Goal: Task Accomplishment & Management: Complete application form

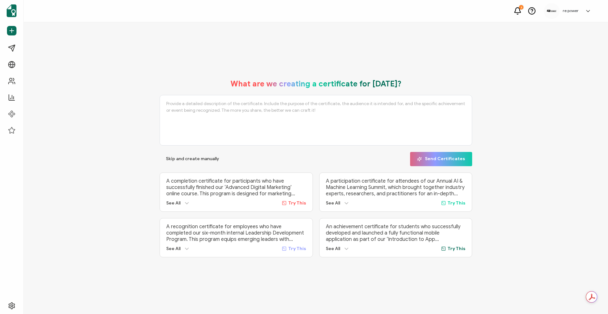
click at [498, 75] on div "What are we creating a certificate for [DATE]? Skip and create manually Send Ce…" at bounding box center [316, 168] width 553 height 191
click at [206, 159] on span "Skip and create manually" at bounding box center [192, 159] width 53 height 4
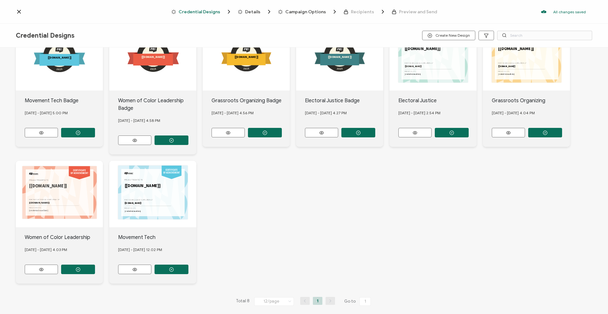
scroll to position [41, 0]
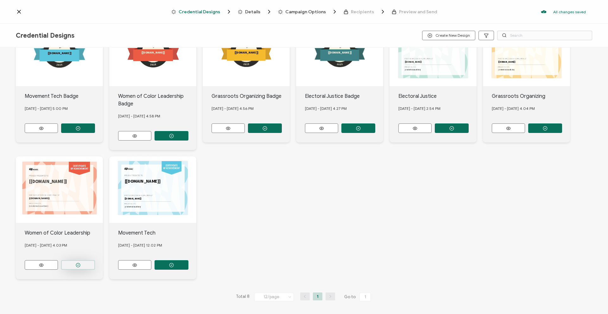
click at [76, 264] on icon "button" at bounding box center [78, 265] width 5 height 5
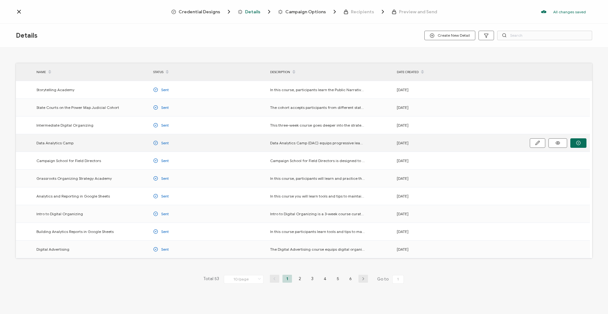
scroll to position [3, 0]
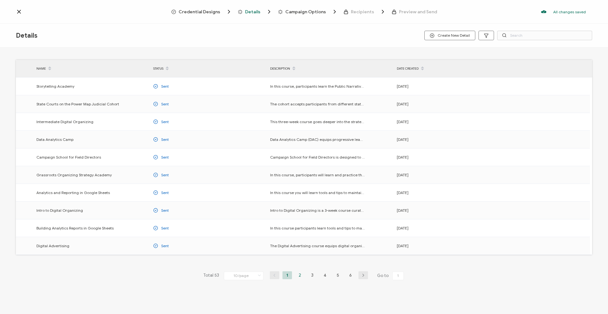
click at [297, 273] on li "2" at bounding box center [300, 275] width 10 height 8
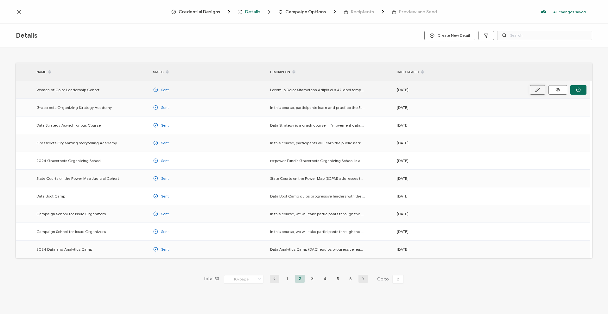
click at [531, 89] on button "button" at bounding box center [538, 90] width 16 height 10
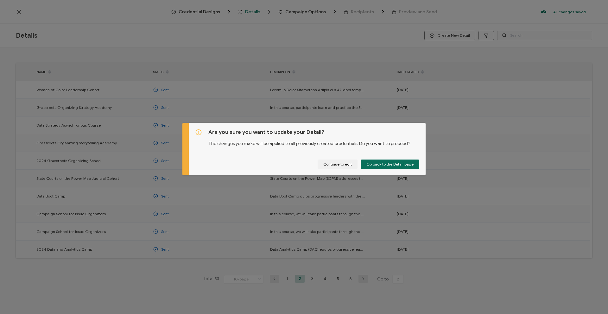
click at [316, 92] on div "Are you sure you want to update your Detail? The changes you make will be appli…" at bounding box center [304, 157] width 608 height 314
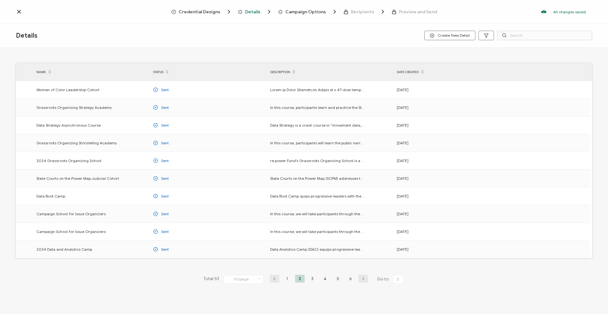
click at [287, 277] on li "1" at bounding box center [288, 279] width 10 height 8
click at [446, 35] on span "Create New Detail" at bounding box center [450, 35] width 40 height 5
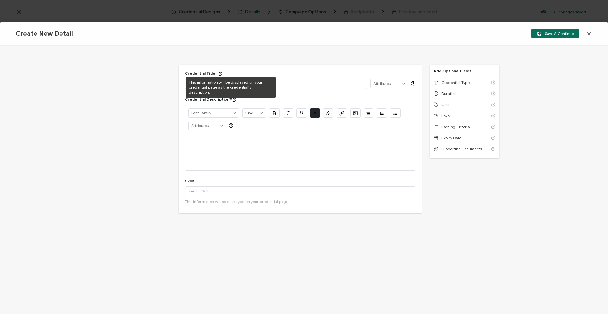
click at [223, 81] on div "This information will be displayed on your credential page as the credential's …" at bounding box center [231, 88] width 90 height 22
click at [297, 77] on div "Credential Title ISSUER Issuer Name" at bounding box center [300, 80] width 231 height 18
click at [299, 85] on p at bounding box center [275, 83] width 175 height 6
click at [241, 83] on p "Women of Color Leadership Cohort" at bounding box center [275, 83] width 175 height 6
click at [211, 143] on p at bounding box center [300, 140] width 224 height 6
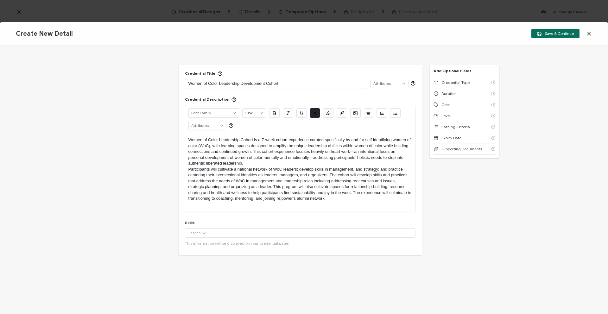
click at [188, 169] on p "Participants will cultivate a national network of WoC leaders; develop skills i…" at bounding box center [300, 184] width 224 height 35
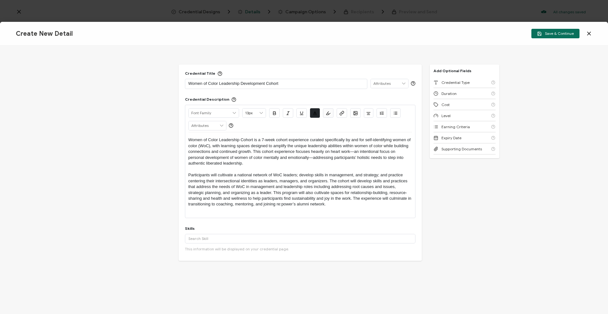
click at [198, 212] on p at bounding box center [300, 210] width 224 height 6
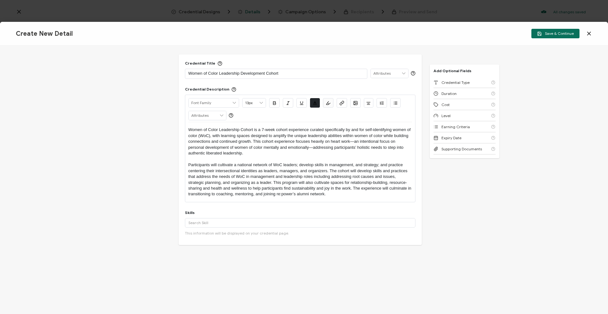
scroll to position [12, 0]
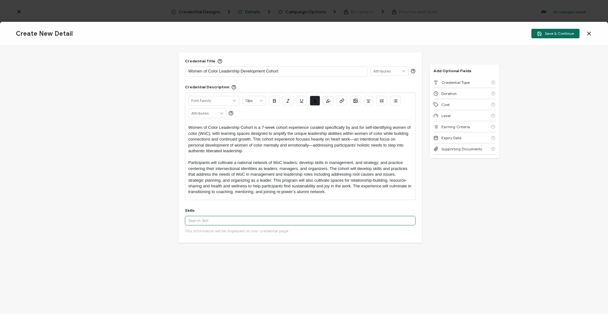
click at [198, 225] on input "text" at bounding box center [300, 221] width 231 height 10
click at [233, 246] on div "Credential Title Women of Color Leadership Development Cohort ISSUER Issuer Nam…" at bounding box center [300, 166] width 243 height 228
click at [215, 222] on input "leadershi" at bounding box center [300, 221] width 231 height 10
drag, startPoint x: 213, startPoint y: 222, endPoint x: 159, endPoint y: 218, distance: 54.6
click at [159, 218] on div "Credential Title Women of Color Leadership Development Cohort ISSUER Issuer Nam…" at bounding box center [304, 180] width 608 height 269
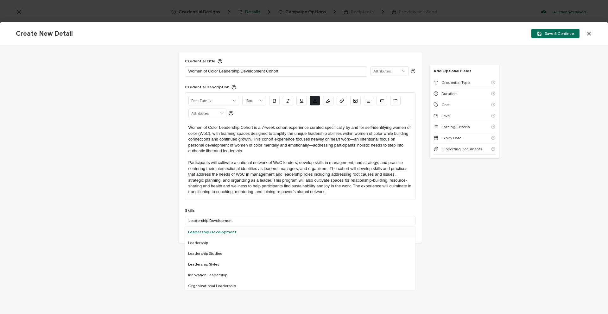
click at [206, 229] on div "Leadership Development" at bounding box center [300, 232] width 231 height 11
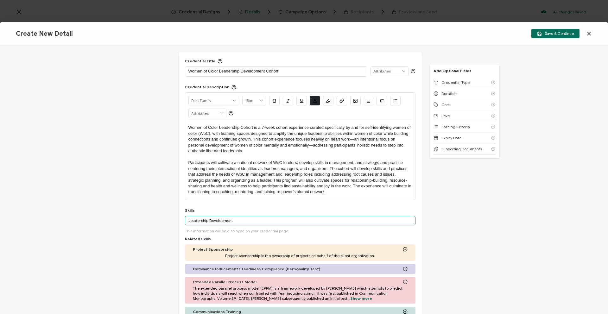
drag, startPoint x: 238, startPoint y: 218, endPoint x: 178, endPoint y: 219, distance: 59.6
click at [179, 219] on div "Credential Title Women of Color Leadership Development Cohort ISSUER Issuer Nam…" at bounding box center [300, 219] width 243 height 334
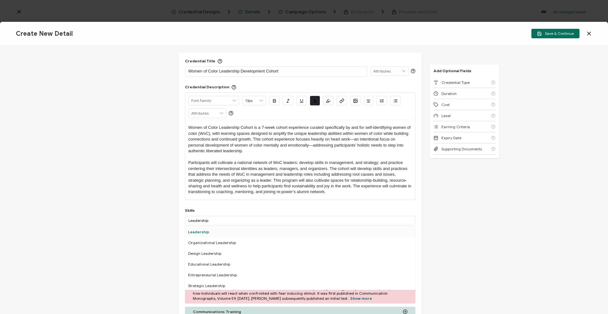
click at [213, 234] on div "Leadership" at bounding box center [300, 232] width 231 height 11
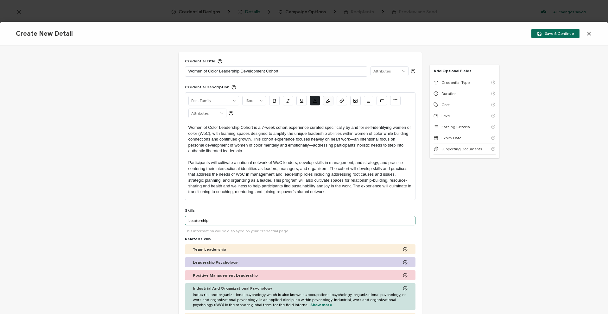
click at [218, 221] on input "Leadership" at bounding box center [300, 221] width 231 height 10
drag, startPoint x: 200, startPoint y: 217, endPoint x: 189, endPoint y: 214, distance: 12.1
click at [189, 214] on div "Skills Leadership More This information will be displayed on your credential pa…" at bounding box center [300, 309] width 231 height 202
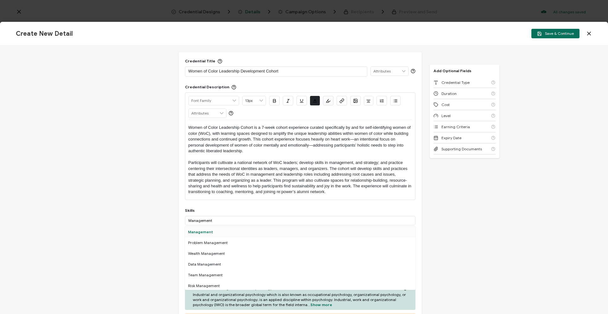
click at [219, 233] on div "Management" at bounding box center [300, 232] width 231 height 11
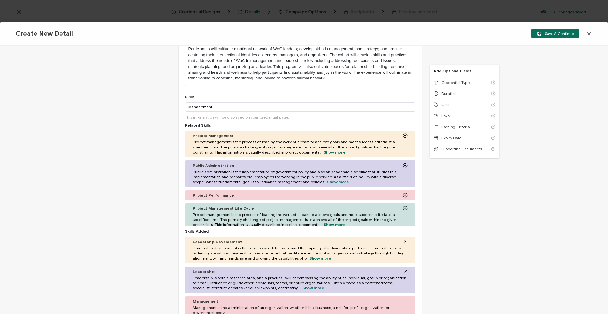
scroll to position [122, 0]
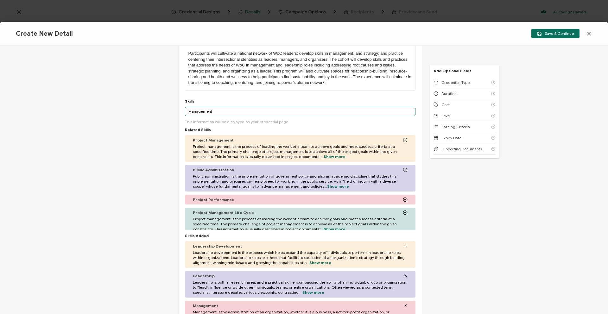
click at [205, 111] on input "Management" at bounding box center [300, 112] width 231 height 10
drag, startPoint x: 240, startPoint y: 112, endPoint x: 174, endPoint y: 111, distance: 66.2
click at [174, 111] on div "Credential Title Women of Color Leadership Development Cohort ISSUER Issuer Nam…" at bounding box center [304, 180] width 608 height 269
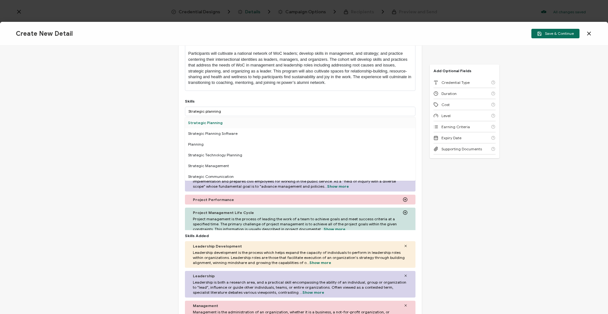
click at [208, 120] on div "Strategic Planning" at bounding box center [300, 123] width 231 height 11
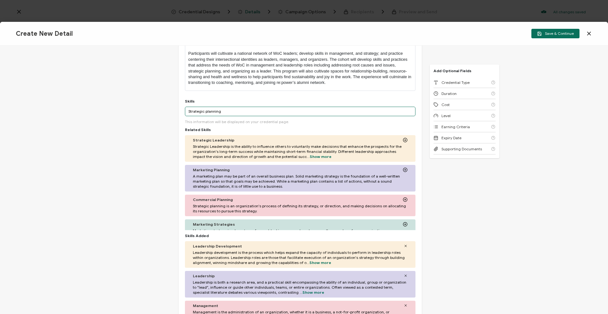
click at [224, 112] on input "Strategic planning" at bounding box center [300, 112] width 231 height 10
drag, startPoint x: 225, startPoint y: 111, endPoint x: 178, endPoint y: 113, distance: 46.9
click at [179, 113] on div "Credential Title Women of Color Leadership Development Cohort ISSUER Issuer Nam…" at bounding box center [300, 142] width 243 height 399
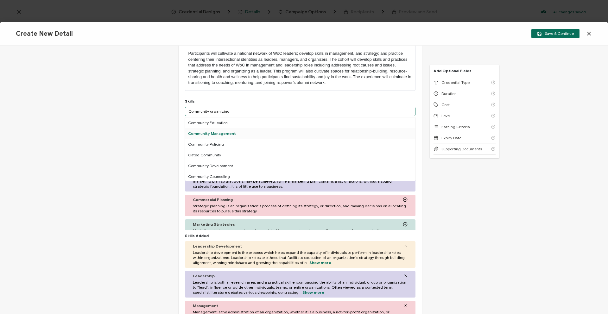
scroll to position [0, 0]
drag, startPoint x: 235, startPoint y: 113, endPoint x: 178, endPoint y: 109, distance: 57.5
click at [179, 109] on div "Credential Title Women of Color Leadership Development Cohort ISSUER Issuer Nam…" at bounding box center [300, 142] width 243 height 399
click at [228, 134] on div "Organizational Strategy" at bounding box center [300, 137] width 231 height 11
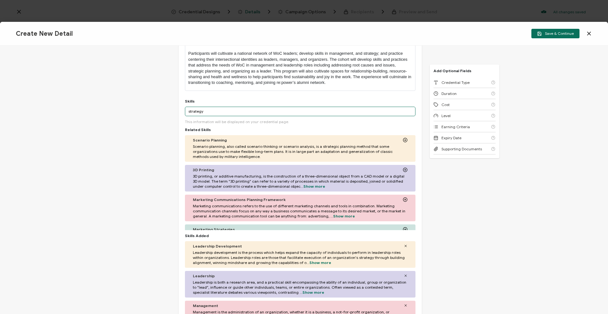
drag, startPoint x: 225, startPoint y: 111, endPoint x: 233, endPoint y: 110, distance: 8.5
click at [224, 112] on input "strategy" at bounding box center [300, 112] width 231 height 10
drag, startPoint x: 234, startPoint y: 109, endPoint x: 186, endPoint y: 111, distance: 48.2
click at [186, 111] on input "strategy" at bounding box center [300, 112] width 231 height 10
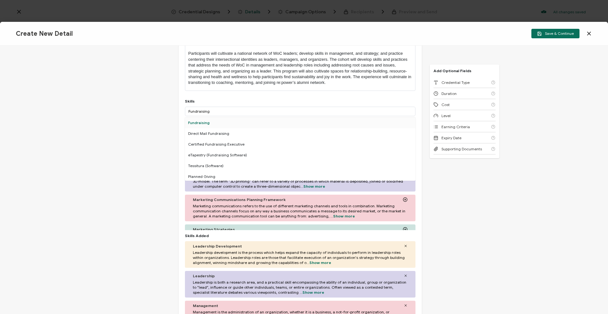
click at [188, 122] on div "Fundraising" at bounding box center [300, 123] width 231 height 11
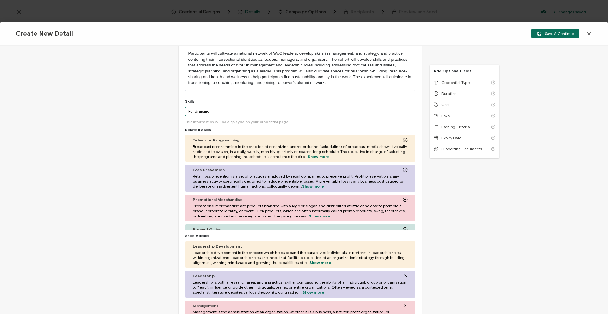
click at [210, 111] on input "Fundraising" at bounding box center [300, 112] width 231 height 10
drag, startPoint x: 211, startPoint y: 110, endPoint x: 183, endPoint y: 109, distance: 27.9
click at [183, 109] on div "Credential Title Women of Color Leadership Development Cohort ISSUER Issuer Nam…" at bounding box center [300, 142] width 243 height 399
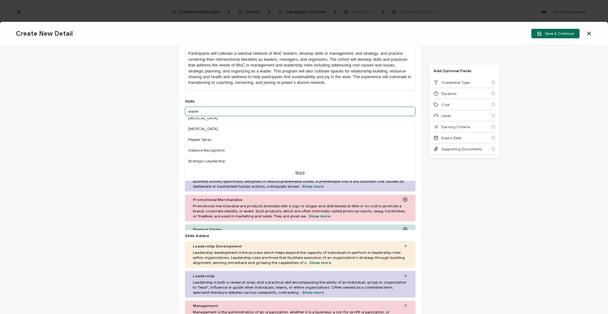
scroll to position [395, 0]
click at [116, 140] on div "Credential Title Women of Color Leadership Development Cohort ISSUER Issuer Nam…" at bounding box center [304, 180] width 608 height 269
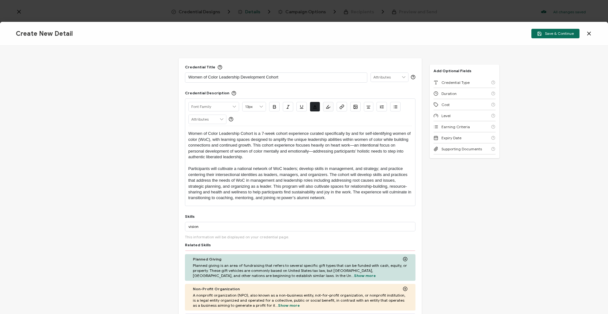
scroll to position [0, 0]
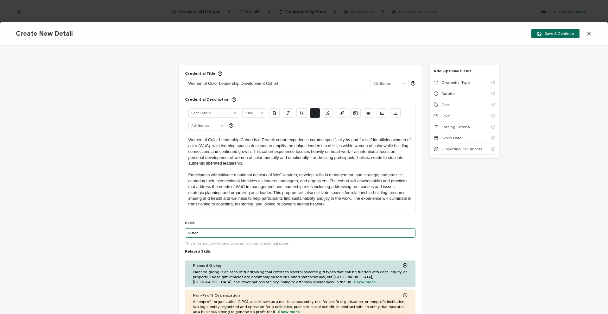
click at [208, 232] on input "vision" at bounding box center [300, 233] width 231 height 10
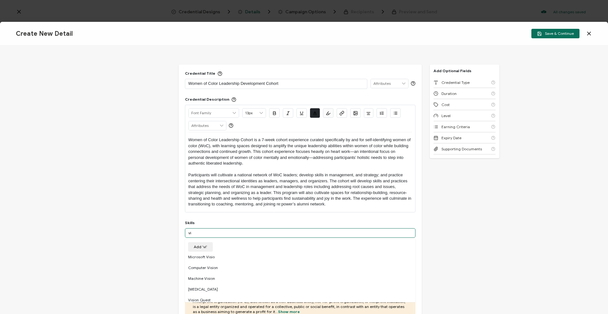
type input "v"
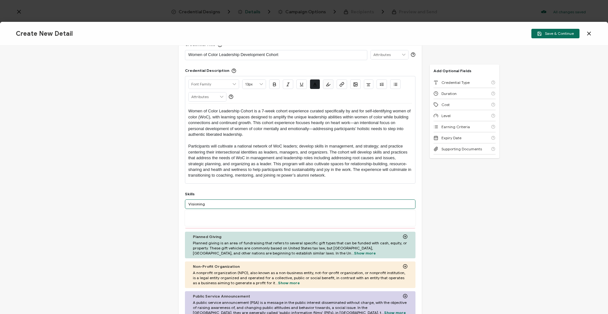
scroll to position [29, 0]
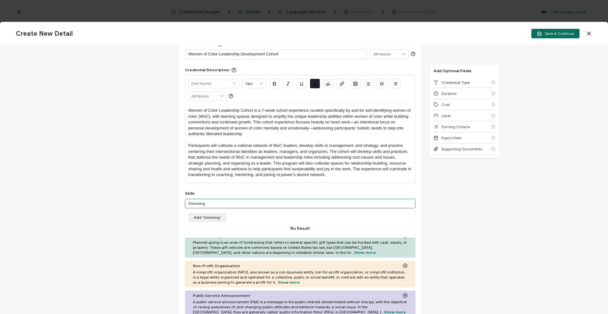
drag, startPoint x: 219, startPoint y: 206, endPoint x: 178, endPoint y: 200, distance: 41.9
click at [179, 200] on div "Credential Title Women of Color Leadership Development Cohort ISSUER Issuer Nam…" at bounding box center [300, 234] width 243 height 399
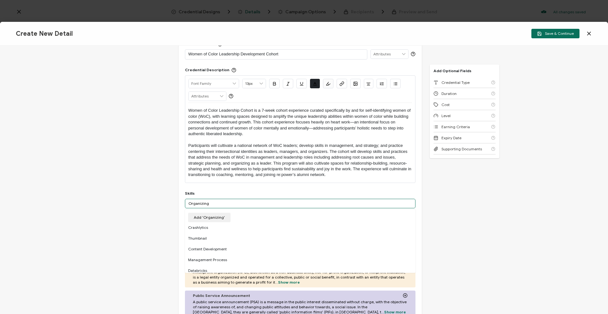
drag, startPoint x: 219, startPoint y: 205, endPoint x: 180, endPoint y: 199, distance: 39.1
click at [180, 199] on div "Credential Title Women of Color Leadership Development Cohort ISSUER Issuer Nam…" at bounding box center [300, 234] width 243 height 399
type input "Community Organizing"
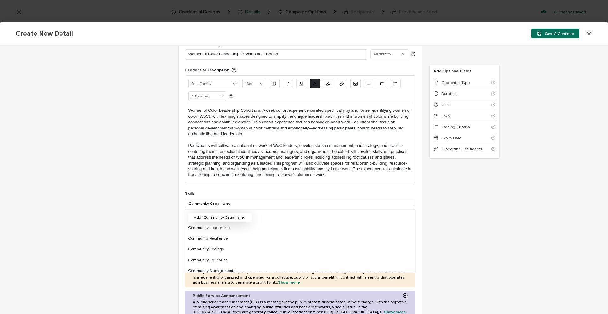
click at [241, 219] on button "Add 'Community Organizing'" at bounding box center [220, 218] width 64 height 10
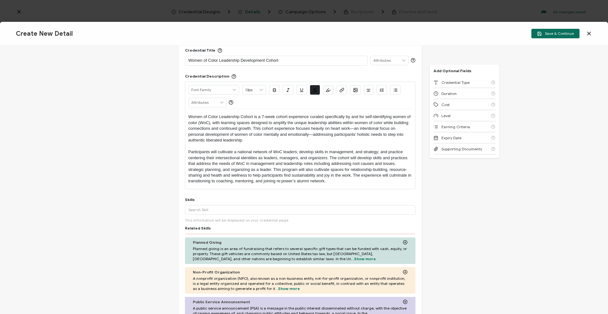
scroll to position [0, 0]
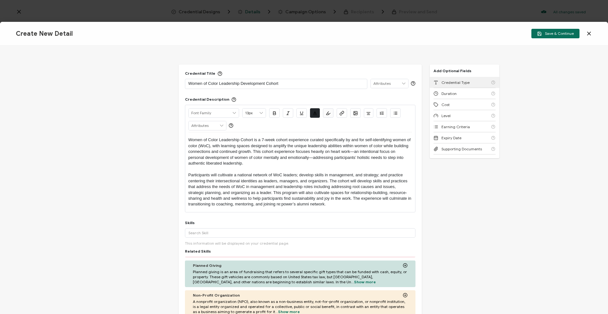
click at [469, 79] on div "Credential Type" at bounding box center [465, 82] width 62 height 11
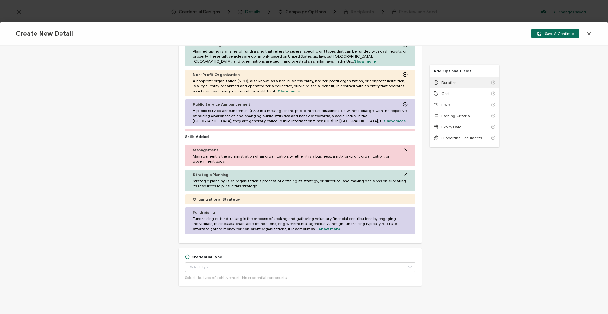
scroll to position [231, 0]
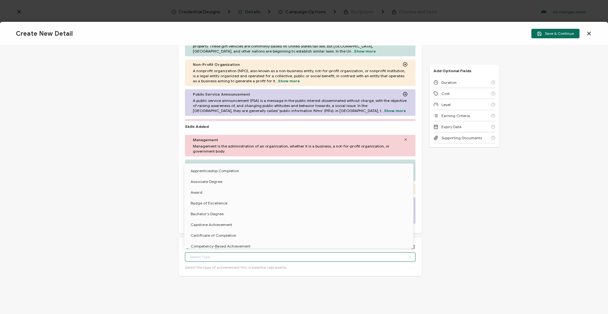
click at [241, 260] on input "text" at bounding box center [300, 257] width 231 height 10
click at [258, 223] on li "Certificate of Completion" at bounding box center [299, 225] width 231 height 11
type input "Certificate of Completion"
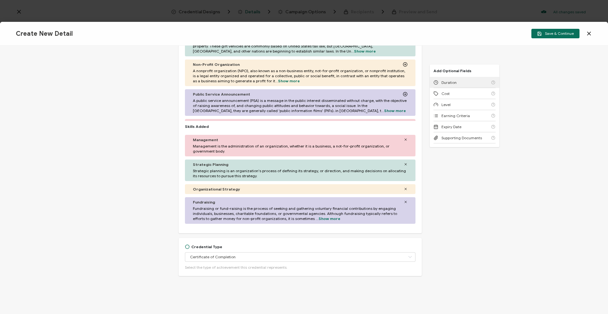
click at [449, 80] on span "Duration" at bounding box center [449, 82] width 15 height 5
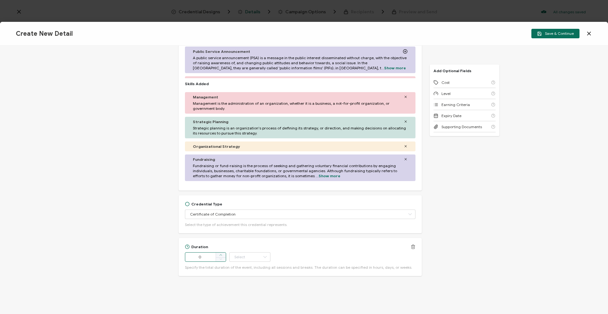
click at [220, 253] on span at bounding box center [221, 255] width 10 height 5
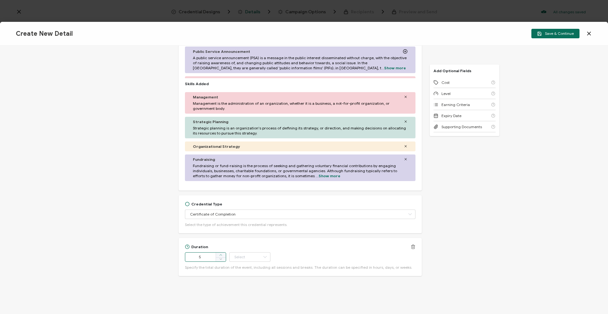
click at [220, 253] on span at bounding box center [221, 255] width 10 height 5
type input "7"
click at [247, 258] on input "text" at bounding box center [249, 257] width 41 height 10
click at [250, 211] on li "Week" at bounding box center [250, 207] width 43 height 11
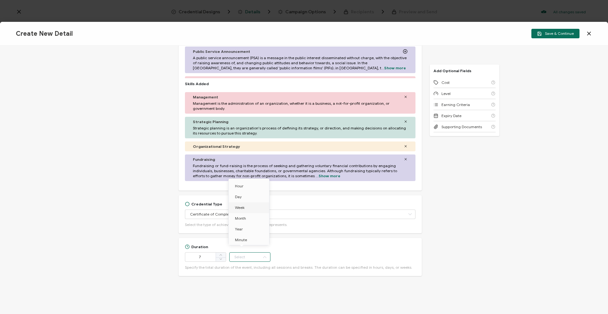
type input "Week"
click at [461, 84] on div "Cost" at bounding box center [465, 82] width 62 height 11
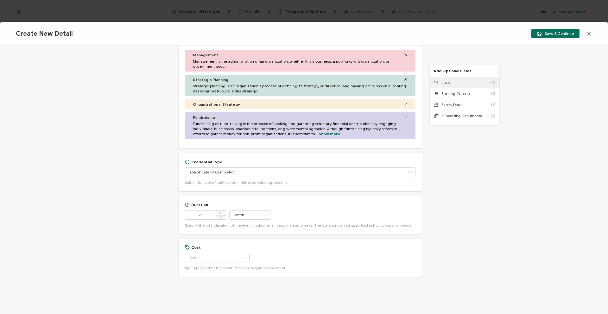
scroll to position [316, 0]
click at [204, 258] on input "text" at bounding box center [217, 257] width 65 height 10
click at [221, 286] on li "Paid" at bounding box center [212, 283] width 56 height 11
type input "Paid"
click at [481, 80] on div "Level" at bounding box center [465, 82] width 62 height 11
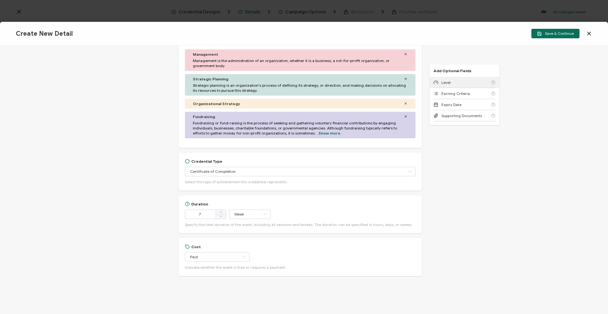
scroll to position [359, 0]
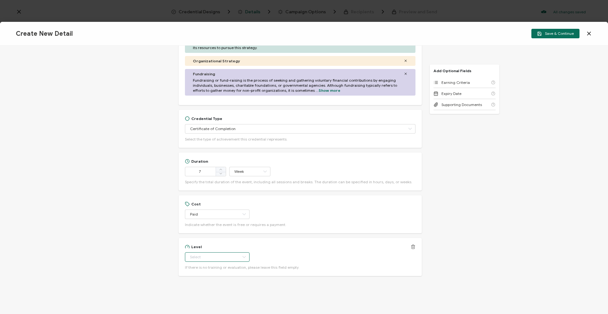
click at [210, 259] on input "text" at bounding box center [217, 257] width 65 height 10
click at [223, 232] on li "Experienced" at bounding box center [212, 229] width 56 height 11
type input "Experienced"
click at [478, 80] on div "Earning Criteria" at bounding box center [465, 82] width 62 height 11
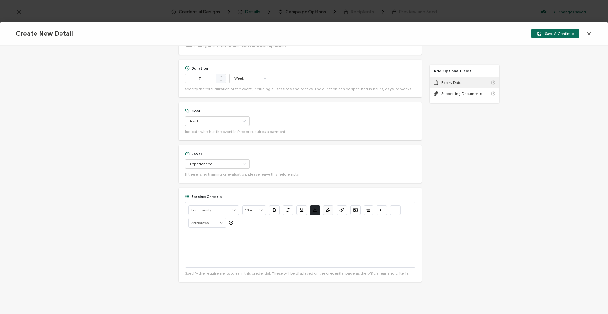
scroll to position [458, 0]
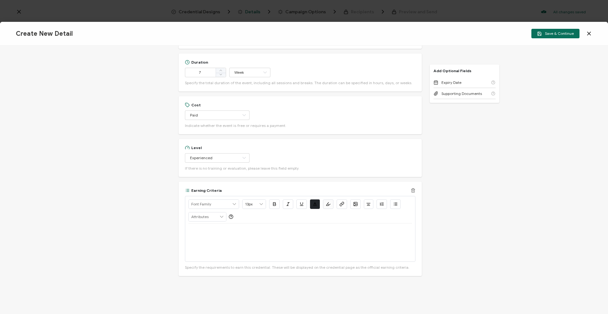
click at [238, 235] on div at bounding box center [300, 243] width 224 height 38
drag, startPoint x: 394, startPoint y: 230, endPoint x: 395, endPoint y: 234, distance: 3.9
click at [395, 237] on p "Participants are required to attend two in person convenings at the beginnning …" at bounding box center [300, 234] width 224 height 12
drag, startPoint x: 253, startPoint y: 235, endPoint x: 249, endPoint y: 234, distance: 4.8
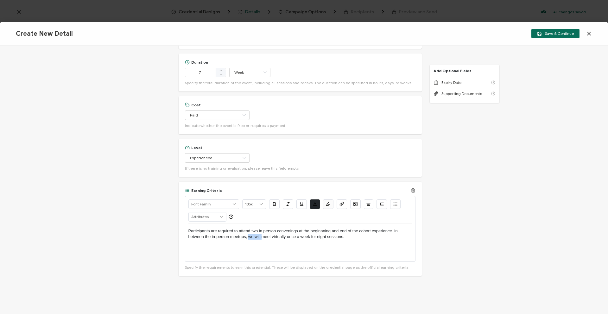
click at [249, 234] on p "Participants are required to attend two in person convenings at the beginnning …" at bounding box center [300, 234] width 224 height 12
click at [355, 237] on p "Participants are required to attend two in person convenings at the beginnning …" at bounding box center [300, 234] width 224 height 12
drag, startPoint x: 362, startPoint y: 237, endPoint x: 362, endPoint y: 242, distance: 5.4
click at [362, 240] on p "Participants are required to attend two in person convenings at the beginnning …" at bounding box center [300, 234] width 224 height 12
click at [287, 232] on p "Participants are required to attend two in person convenings at the beginnning …" at bounding box center [300, 236] width 224 height 17
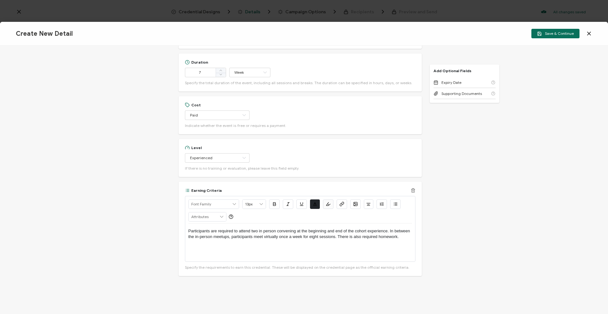
click at [295, 231] on p "Participants are required to attend two in person convening at the beginning an…" at bounding box center [300, 234] width 224 height 12
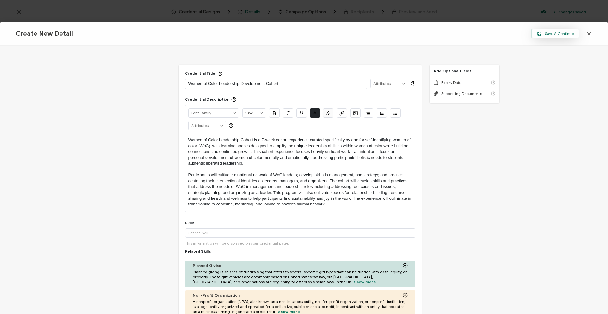
click at [570, 33] on span "Save & Continue" at bounding box center [555, 33] width 37 height 5
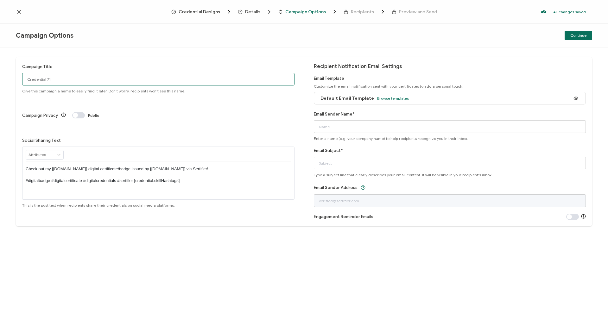
click at [53, 77] on input "Credential 71" at bounding box center [158, 79] width 272 height 13
drag, startPoint x: 65, startPoint y: 79, endPoint x: 13, endPoint y: 75, distance: 52.0
click at [13, 75] on div "Campaign Title Credential 71 Give this campaign a name to easily find it later.…" at bounding box center [304, 181] width 608 height 267
type input "WOC SB Cohort 2025"
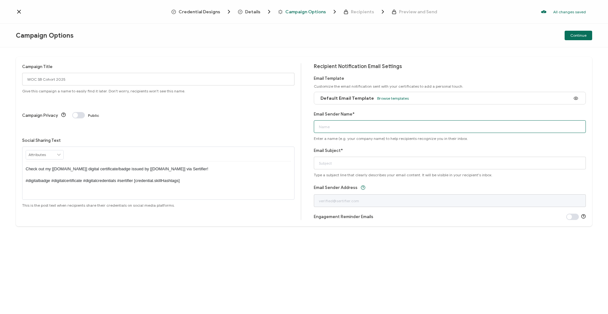
click at [404, 126] on input "Email Sender Name*" at bounding box center [450, 126] width 272 height 13
type input "Team re:power"
click at [419, 168] on input "Email Subject*" at bounding box center [450, 163] width 272 height 13
type input "Congratulations on Completing the Women of Color Leadership Cohort!"
click at [576, 37] on span "Continue" at bounding box center [578, 36] width 16 height 4
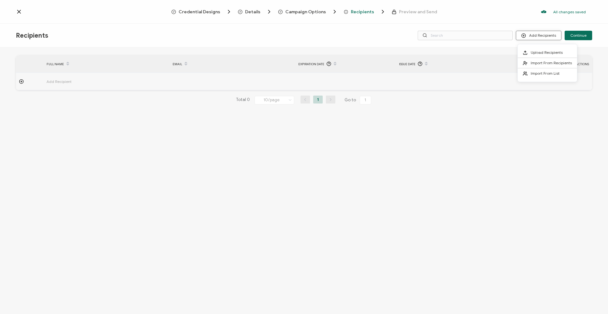
click at [553, 36] on button "Add Recipients" at bounding box center [539, 36] width 46 height 10
click at [545, 52] on span "Upload Recipients" at bounding box center [547, 52] width 32 height 5
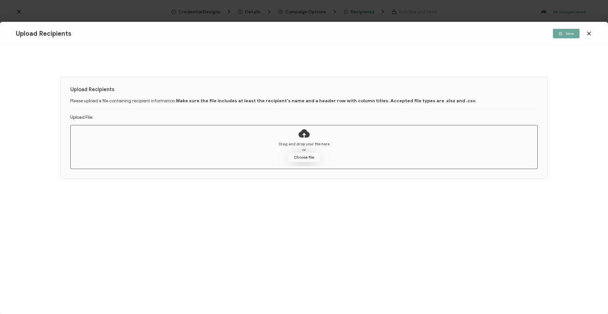
click at [305, 157] on button "Choose file" at bounding box center [304, 158] width 32 height 10
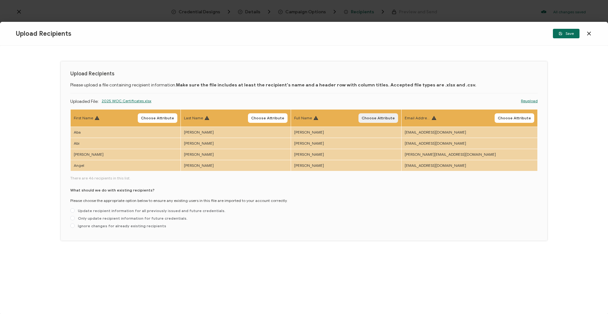
click at [395, 118] on span "Choose Attribute" at bounding box center [378, 118] width 33 height 4
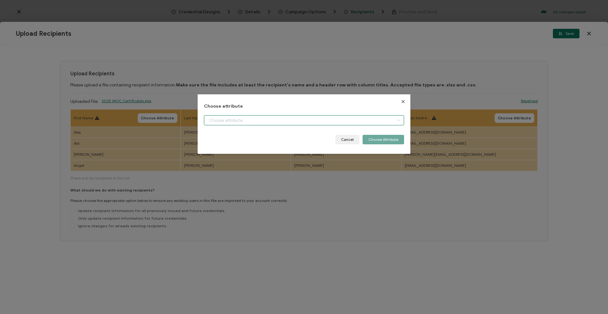
click at [350, 116] on input "dialog" at bounding box center [304, 120] width 200 height 10
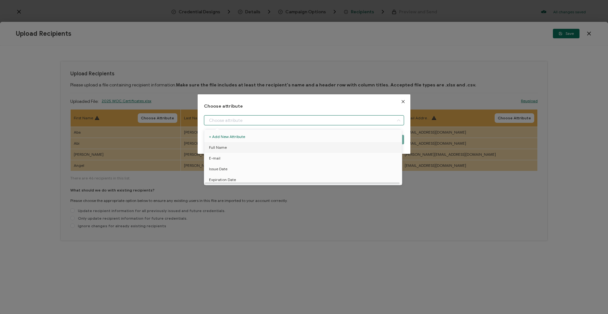
click at [333, 143] on li "Full Name" at bounding box center [304, 147] width 203 height 11
type input "Full Name"
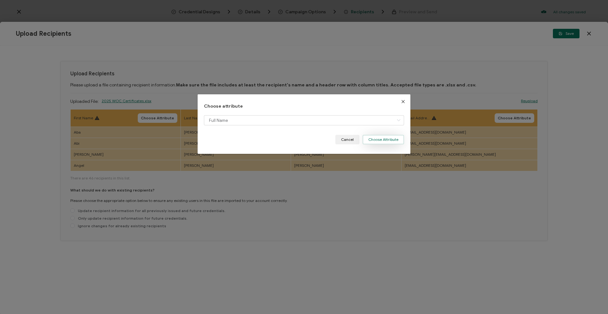
click at [380, 135] on button "Choose Attribute" at bounding box center [383, 140] width 41 height 10
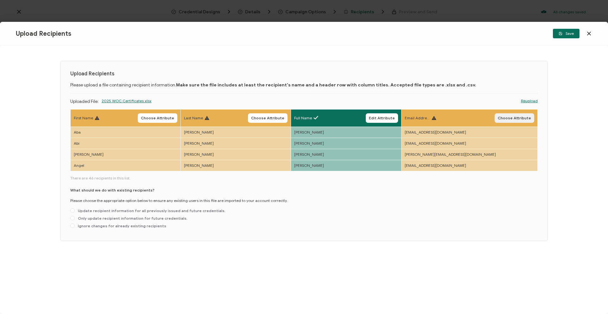
click at [502, 117] on span "Choose Attribute" at bounding box center [514, 118] width 33 height 4
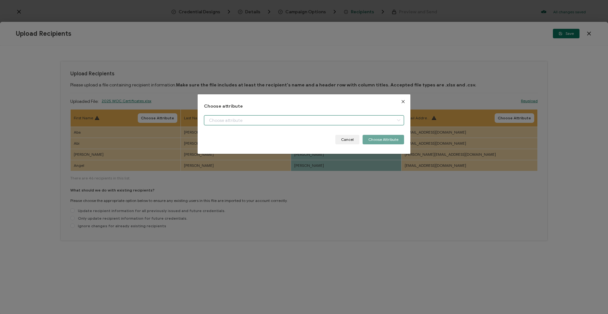
click at [347, 123] on input "dialog" at bounding box center [304, 120] width 200 height 10
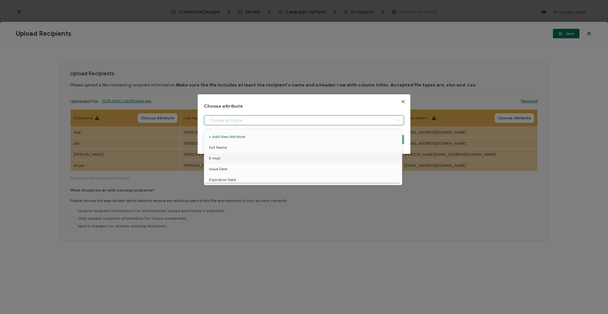
click at [322, 156] on li "E-mail" at bounding box center [304, 158] width 203 height 11
type input "E-mail"
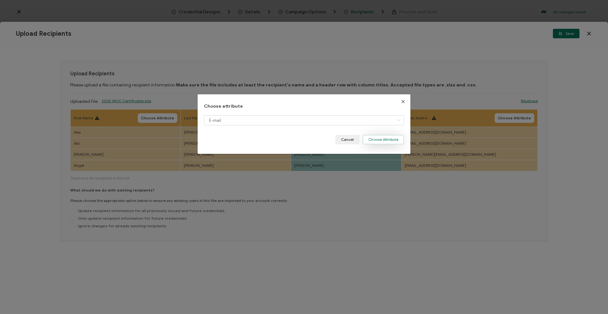
click at [384, 138] on button "Choose Attribute" at bounding box center [383, 140] width 41 height 10
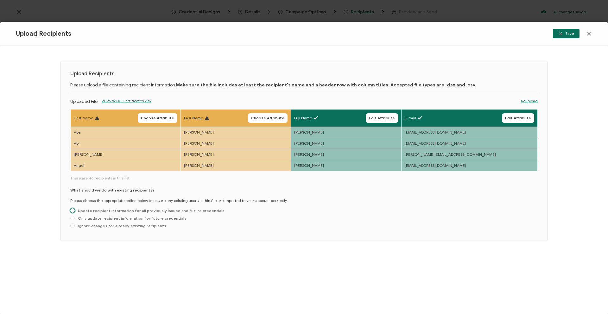
click at [149, 209] on span "Update recipient information for all previously issued and future credentials." at bounding box center [150, 210] width 151 height 5
click at [75, 209] on input "Update recipient information for all previously issued and future credentials." at bounding box center [72, 210] width 4 height 5
radio input "true"
click at [563, 35] on span "Save" at bounding box center [566, 34] width 15 height 4
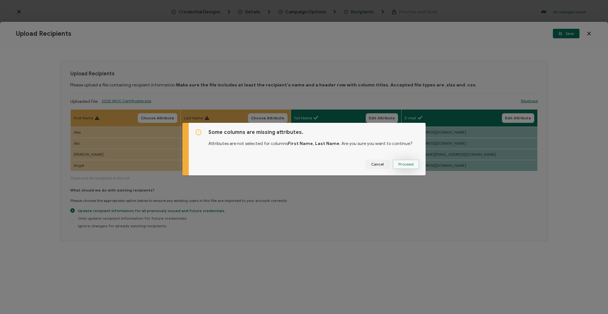
click at [410, 162] on span "Proceed" at bounding box center [405, 164] width 15 height 4
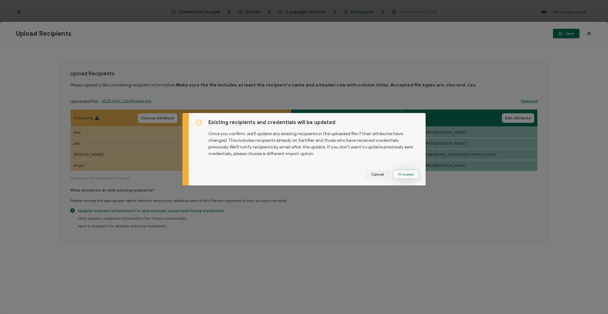
click at [400, 173] on span "Proceed" at bounding box center [405, 175] width 15 height 4
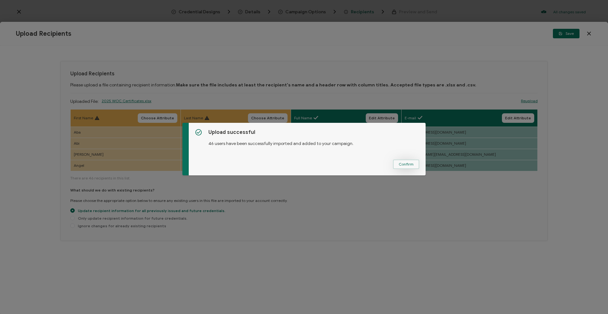
click at [410, 162] on span "Confirm" at bounding box center [406, 164] width 15 height 4
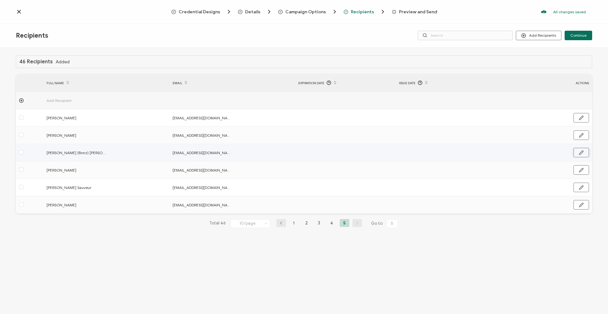
click at [587, 153] on button "button" at bounding box center [582, 153] width 16 height 10
drag, startPoint x: 78, startPoint y: 152, endPoint x: 65, endPoint y: 152, distance: 13.0
click at [65, 152] on input "[PERSON_NAME] (Bonz) [PERSON_NAME]" at bounding box center [74, 153] width 55 height 10
type input "[PERSON_NAME]"
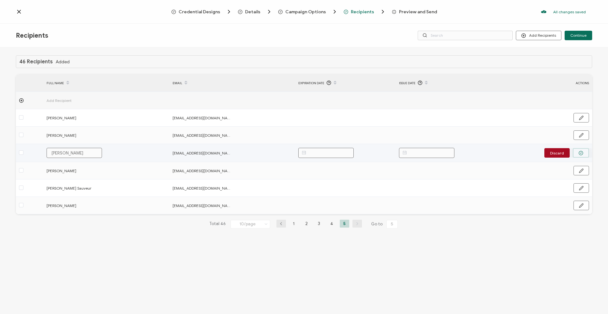
type input "[PERSON_NAME]"
click at [576, 154] on button "button" at bounding box center [581, 153] width 16 height 10
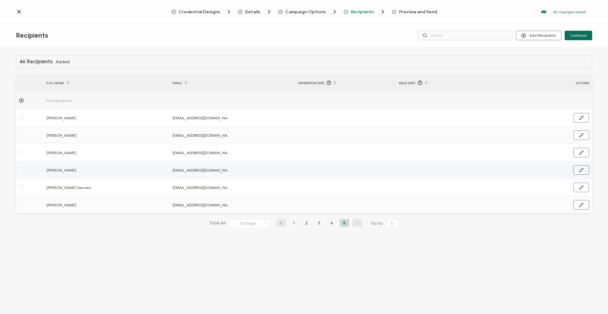
click at [583, 171] on icon "button" at bounding box center [581, 170] width 5 height 5
click at [67, 170] on input "[PERSON_NAME]" at bounding box center [74, 170] width 55 height 10
type input "[PERSON_NAME]"
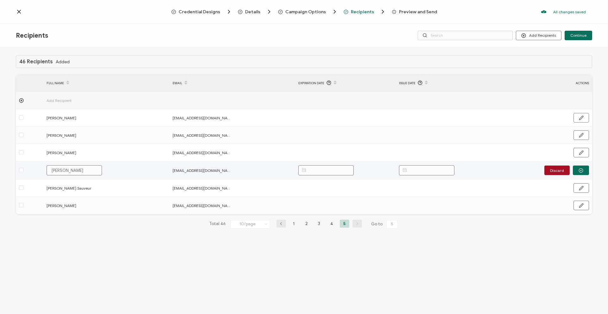
type input "[PERSON_NAME]"
click at [580, 168] on icon "button" at bounding box center [581, 170] width 5 height 5
click at [305, 222] on li "2" at bounding box center [307, 223] width 10 height 8
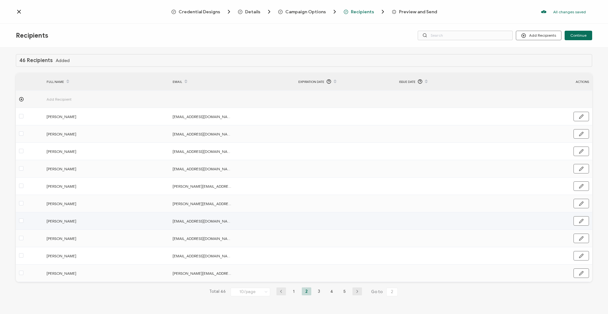
scroll to position [2, 0]
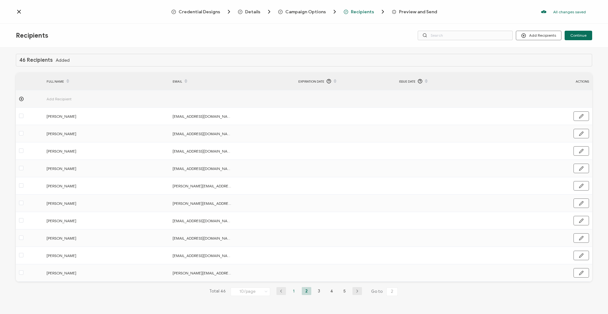
click at [290, 290] on li "1" at bounding box center [294, 291] width 10 height 8
click at [304, 291] on li "2" at bounding box center [307, 291] width 10 height 8
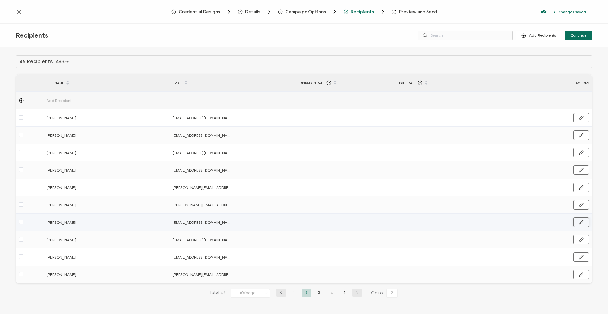
click at [579, 225] on icon "button" at bounding box center [581, 222] width 5 height 5
click at [58, 221] on input "[PERSON_NAME]" at bounding box center [74, 223] width 55 height 10
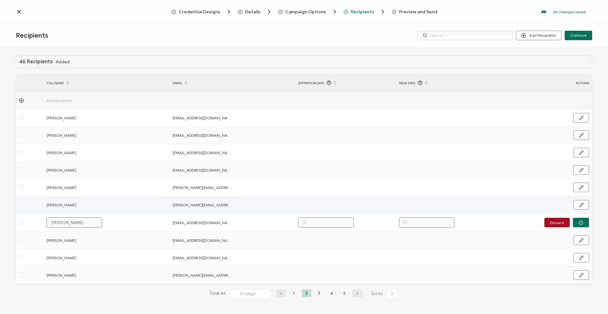
type input "[PERSON_NAME]"
type input "Chisol Isiadinso"
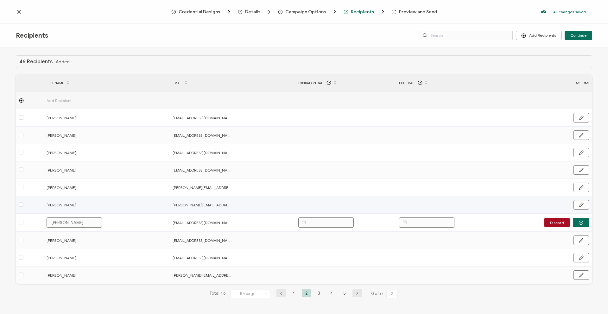
type input "Chisol Isiadinso"
type input "[PERSON_NAME]"
click at [577, 219] on button "button" at bounding box center [581, 223] width 16 height 10
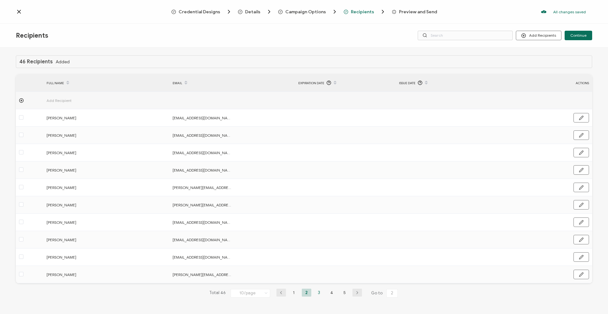
click at [319, 293] on li "3" at bounding box center [320, 293] width 10 height 8
click at [332, 293] on li "4" at bounding box center [332, 293] width 10 height 8
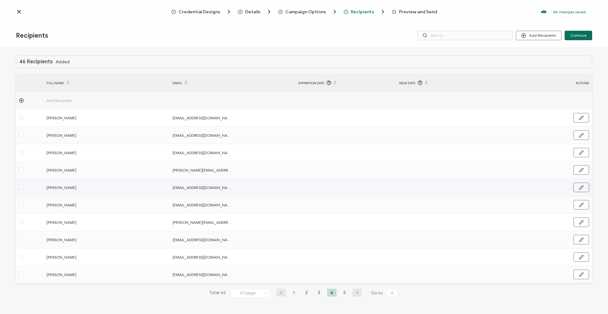
click at [579, 188] on icon "button" at bounding box center [581, 187] width 5 height 5
click at [58, 187] on input "[PERSON_NAME]" at bounding box center [74, 188] width 55 height 10
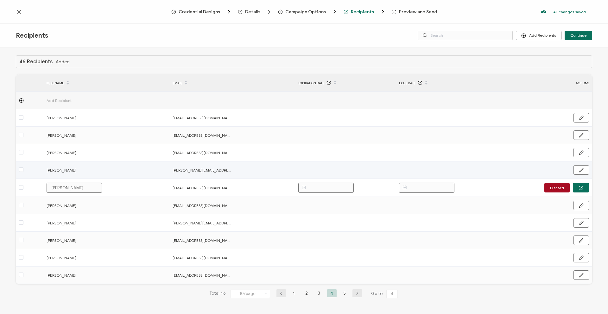
type input "[PERSON_NAME]"
type input "Patrc [PERSON_NAME]"
type input "[PERSON_NAME]"
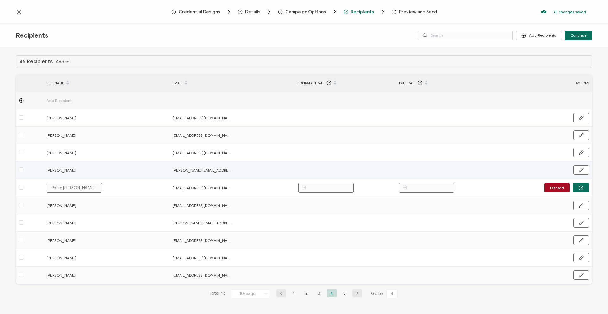
type input "[PERSON_NAME]"
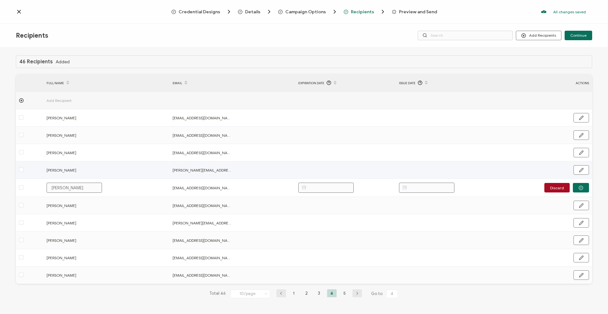
type input "[PERSON_NAME]"
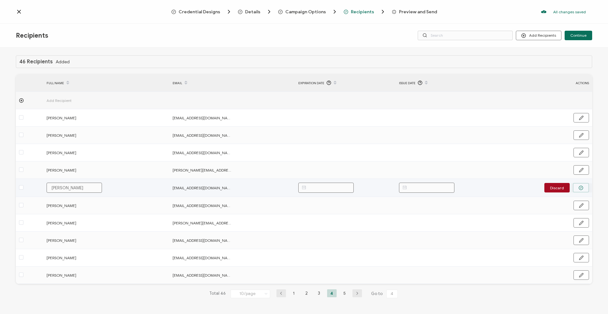
type input "[PERSON_NAME]"
click at [581, 184] on button "button" at bounding box center [581, 188] width 16 height 10
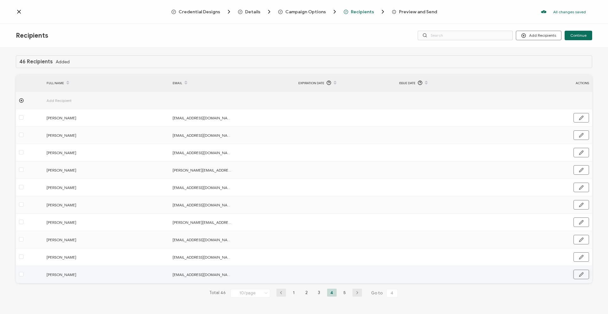
click at [583, 273] on button "button" at bounding box center [582, 275] width 16 height 10
click at [60, 275] on input "[PERSON_NAME]" at bounding box center [74, 275] width 55 height 10
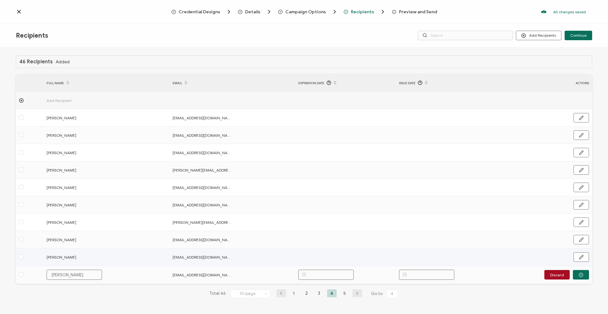
type input "[PERSON_NAME]"
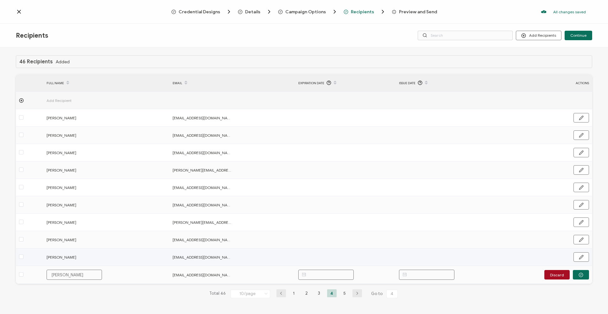
type input "[PERSON_NAME]"
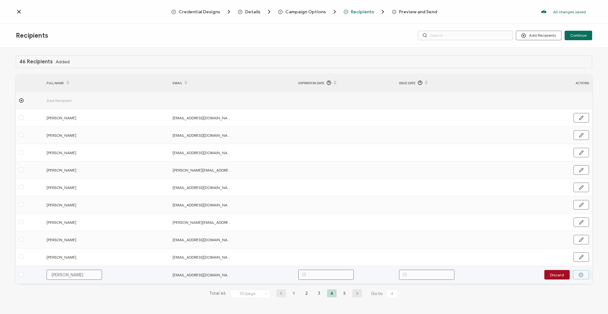
type input "[PERSON_NAME]"
click at [580, 274] on icon "button" at bounding box center [581, 275] width 5 height 5
click at [340, 292] on li "5" at bounding box center [345, 293] width 10 height 8
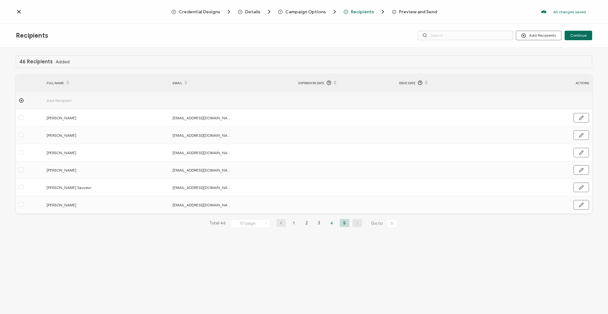
click at [332, 222] on li "4" at bounding box center [332, 223] width 10 height 8
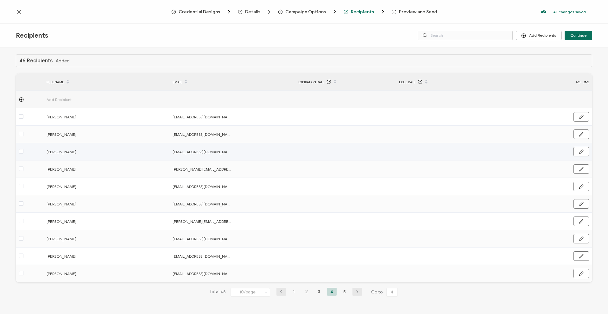
scroll to position [2, 0]
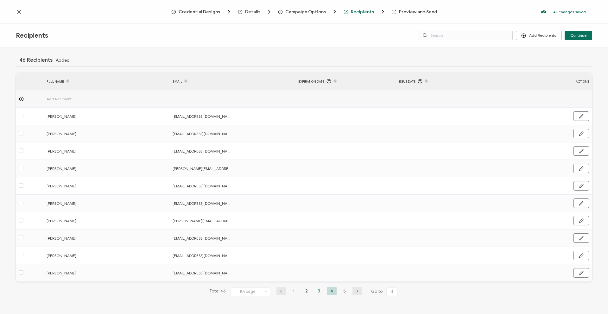
click at [318, 290] on li "3" at bounding box center [320, 291] width 10 height 8
click at [302, 290] on li "2" at bounding box center [307, 293] width 10 height 8
click at [292, 292] on li "1" at bounding box center [294, 293] width 10 height 8
click at [576, 35] on span "Continue" at bounding box center [578, 36] width 16 height 4
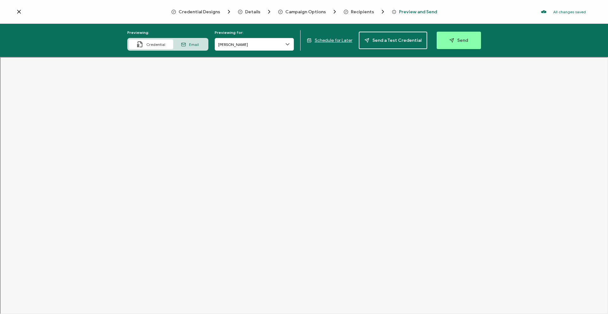
click at [251, 13] on span "Details" at bounding box center [252, 12] width 15 height 5
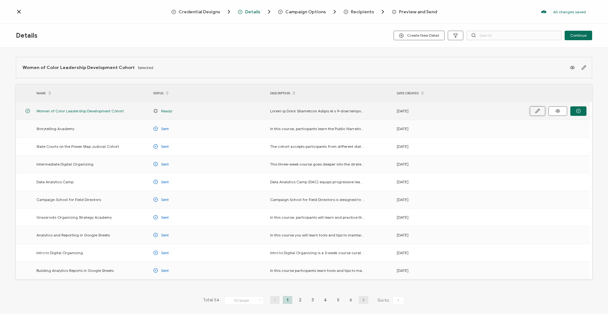
click at [538, 109] on icon "button" at bounding box center [537, 111] width 5 height 5
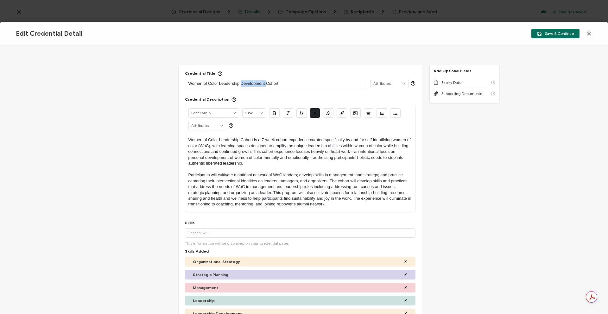
drag, startPoint x: 266, startPoint y: 83, endPoint x: 239, endPoint y: 83, distance: 26.6
click at [239, 83] on p "Women of Color Leadership Development Cohort" at bounding box center [275, 83] width 175 height 6
click at [555, 37] on button "Save & Continue" at bounding box center [555, 34] width 48 height 10
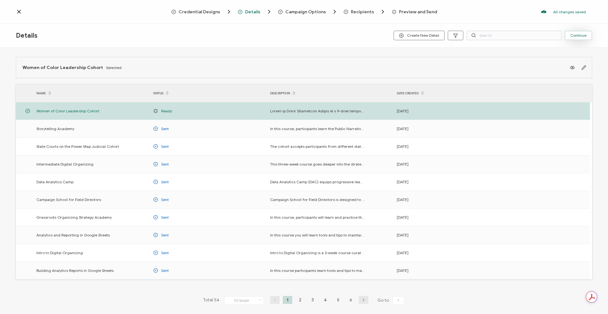
click at [583, 37] on span "Continue" at bounding box center [578, 36] width 16 height 4
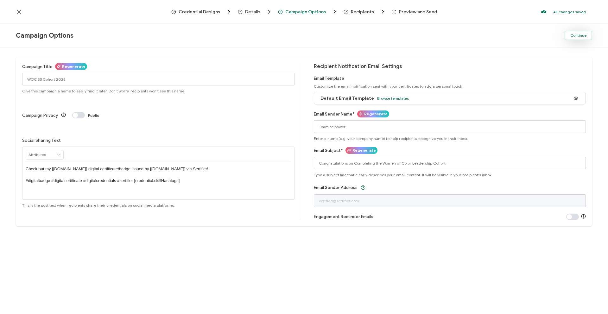
click at [582, 36] on span "Continue" at bounding box center [578, 36] width 16 height 4
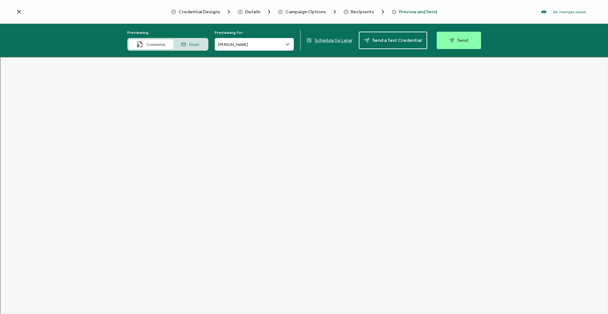
click at [194, 40] on div "Email" at bounding box center [190, 45] width 34 height 10
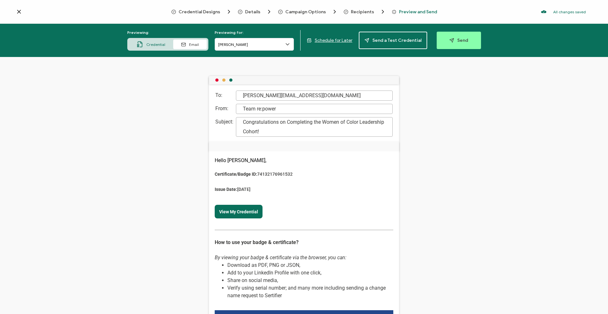
click at [147, 43] on div "Credential" at bounding box center [151, 45] width 44 height 10
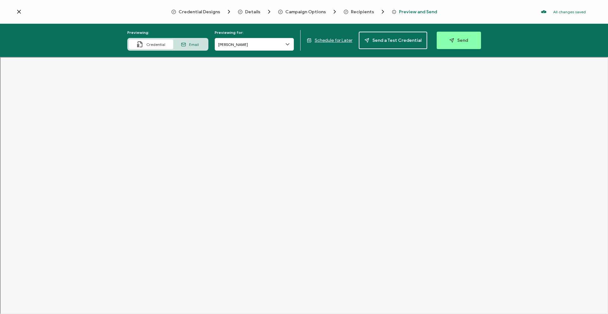
click at [337, 41] on span "Schedule for Later" at bounding box center [334, 40] width 38 height 5
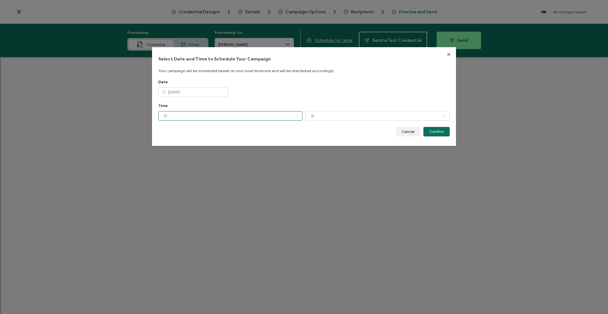
click at [210, 114] on input "12" at bounding box center [230, 116] width 144 height 10
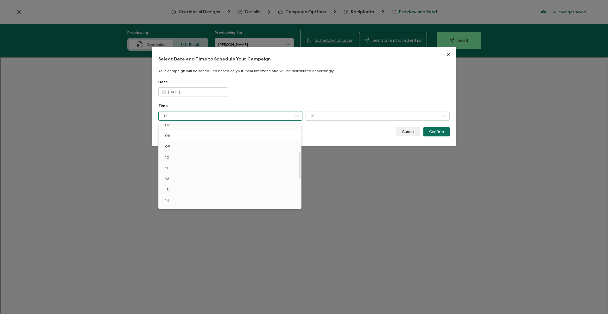
scroll to position [90, 0]
click at [207, 179] on li "13" at bounding box center [231, 181] width 145 height 11
type input "13"
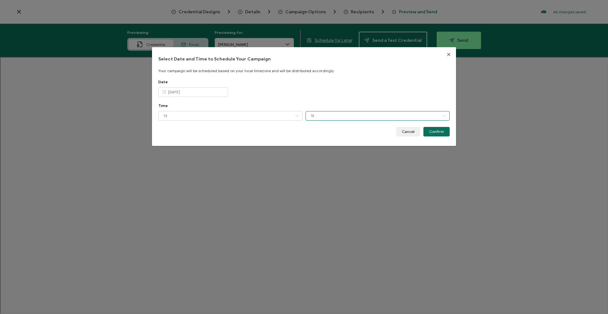
click at [307, 111] on input "15" at bounding box center [378, 116] width 144 height 10
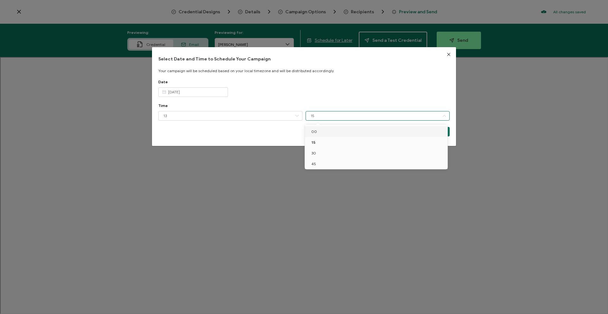
click at [318, 132] on li "00" at bounding box center [377, 131] width 145 height 11
type input "00"
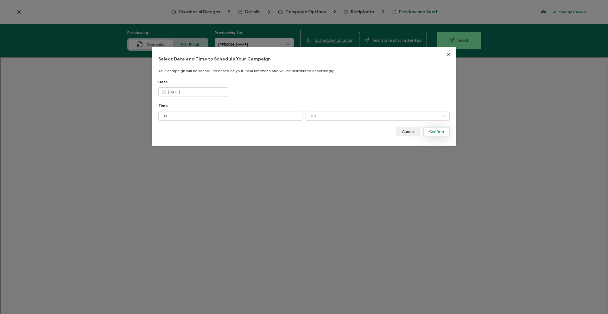
click at [430, 132] on span "Confirm" at bounding box center [436, 132] width 15 height 4
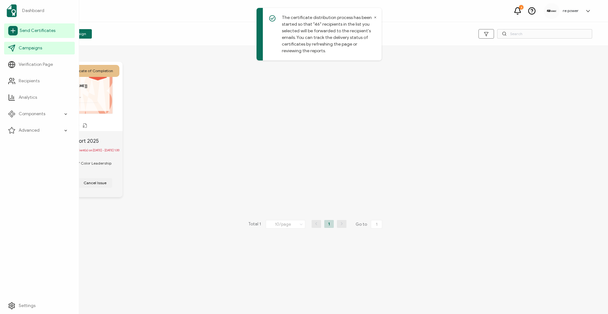
click at [27, 35] on link "Send Certificates" at bounding box center [39, 30] width 71 height 15
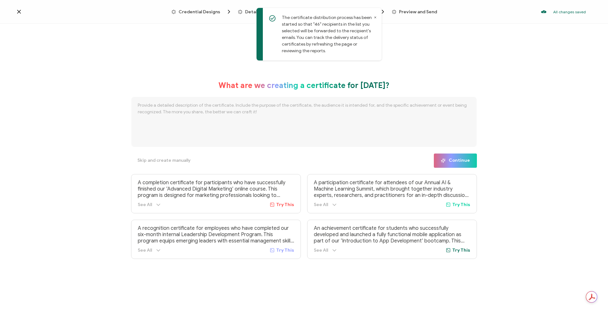
click at [375, 16] on icon at bounding box center [375, 17] width 3 height 3
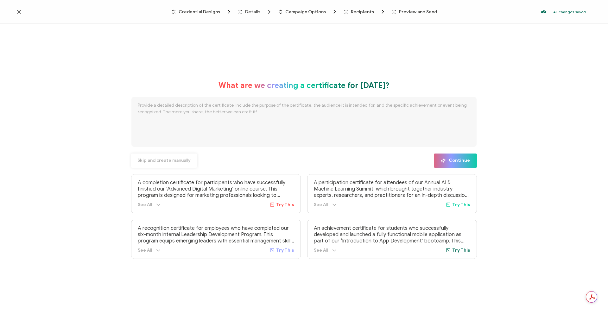
click at [159, 158] on span "Skip and create manually" at bounding box center [163, 160] width 53 height 4
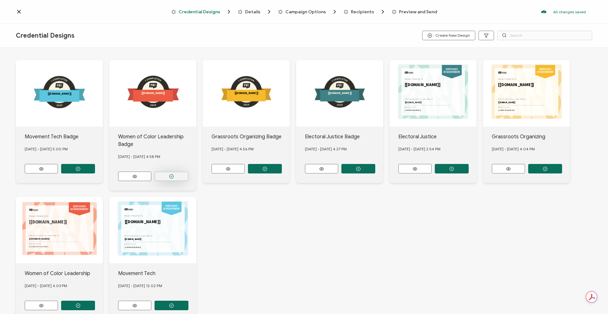
click at [182, 172] on button "button" at bounding box center [172, 177] width 34 height 10
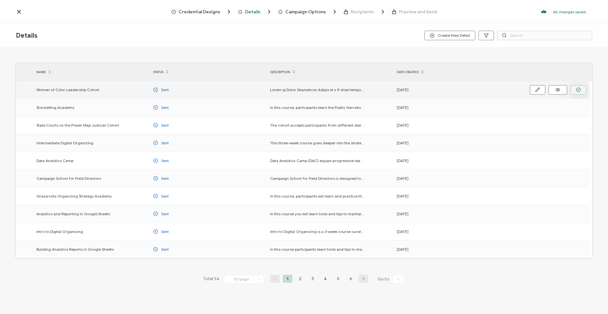
click at [578, 89] on icon "button" at bounding box center [578, 89] width 5 height 5
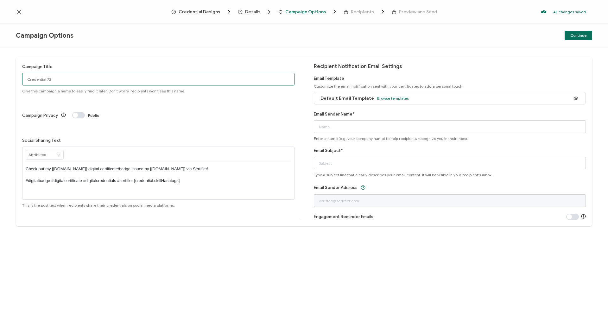
click at [174, 77] on input "Credential 72" at bounding box center [158, 79] width 272 height 13
drag, startPoint x: 202, startPoint y: 79, endPoint x: 10, endPoint y: 75, distance: 192.6
click at [10, 75] on div "Campaign Title Credential 72 Give this campaign a name to easily find it later.…" at bounding box center [304, 181] width 608 height 267
type input "WOC SB Cohort 2025 Badges"
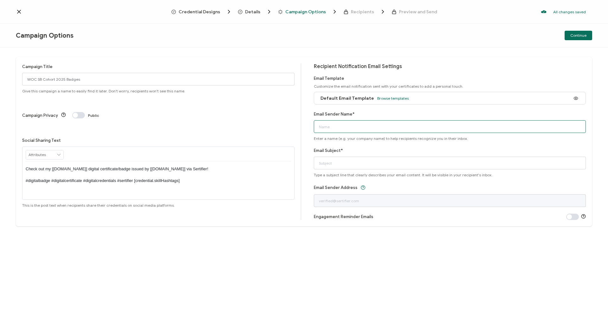
click at [371, 123] on input "Email Sender Name*" at bounding box center [450, 126] width 272 height 13
type input "Team re:power"
click at [392, 161] on input "Email Subject*" at bounding box center [450, 163] width 272 height 13
type input "Congratulations on Completing the Women of Color Leadership Cohort!"
click at [569, 36] on button "Continue" at bounding box center [579, 36] width 28 height 10
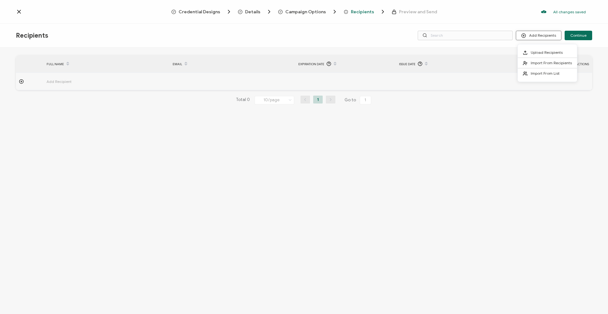
click at [540, 37] on button "Add Recipients" at bounding box center [539, 36] width 46 height 10
click at [542, 50] on span "Upload Recipients" at bounding box center [547, 52] width 32 height 5
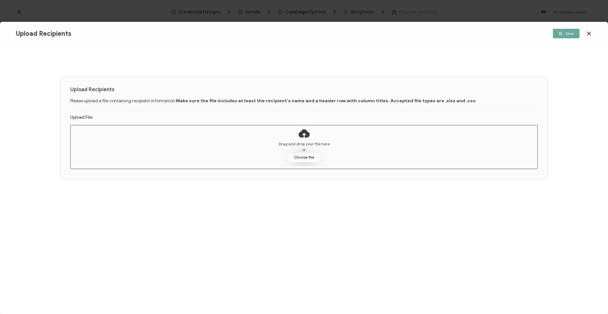
click at [306, 155] on button "Choose file" at bounding box center [304, 158] width 32 height 10
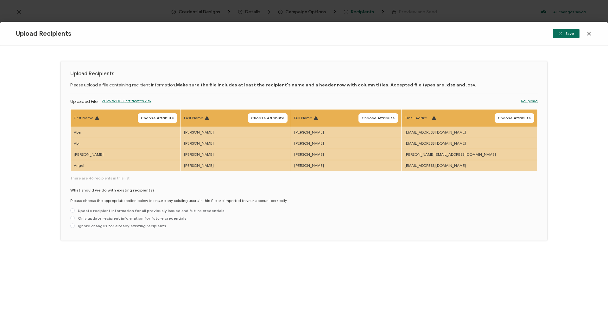
click at [401, 112] on th "Full Name Choose Attribute" at bounding box center [346, 118] width 110 height 17
click at [395, 120] on span "Choose Attribute" at bounding box center [378, 118] width 33 height 4
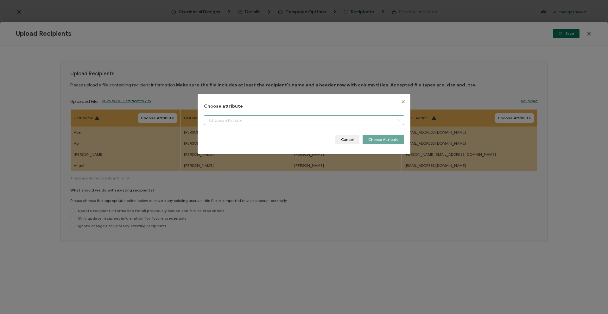
click at [355, 121] on input "dialog" at bounding box center [304, 120] width 200 height 10
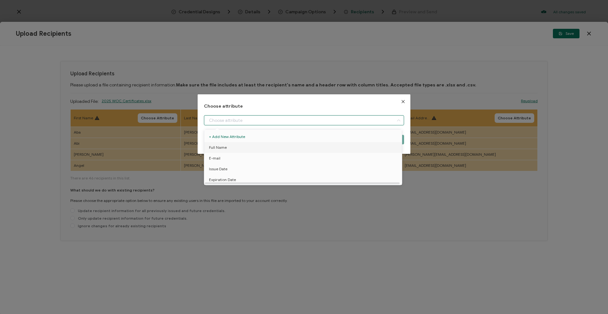
click at [294, 142] on li "Full Name" at bounding box center [304, 147] width 203 height 11
type input "Full Name"
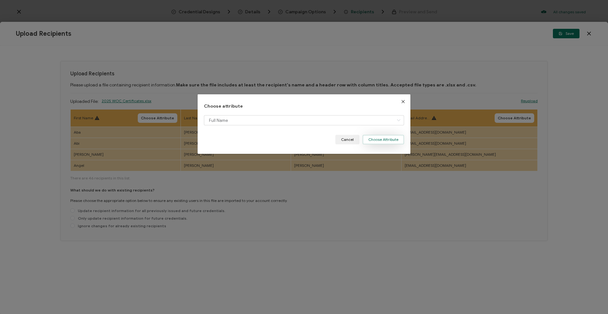
click at [383, 138] on button "Choose Attribute" at bounding box center [383, 140] width 41 height 10
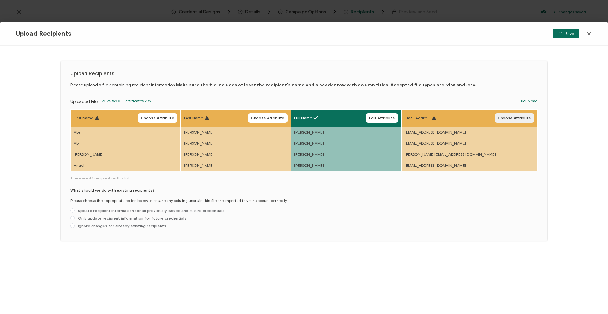
click at [508, 115] on button "Choose Attribute" at bounding box center [515, 118] width 40 height 10
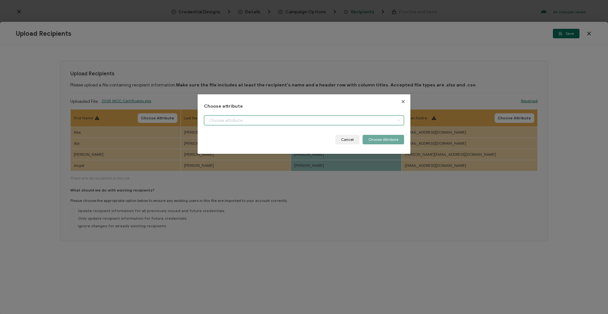
click at [348, 121] on input "dialog" at bounding box center [304, 120] width 200 height 10
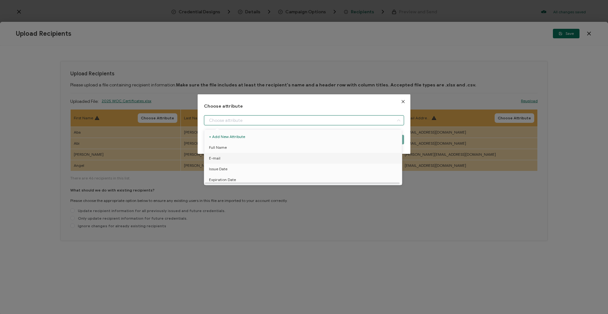
click at [314, 159] on li "E-mail" at bounding box center [304, 158] width 203 height 11
type input "E-mail"
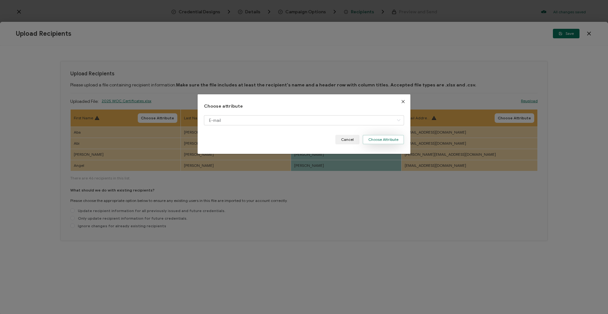
click at [377, 143] on button "Choose Attribute" at bounding box center [383, 140] width 41 height 10
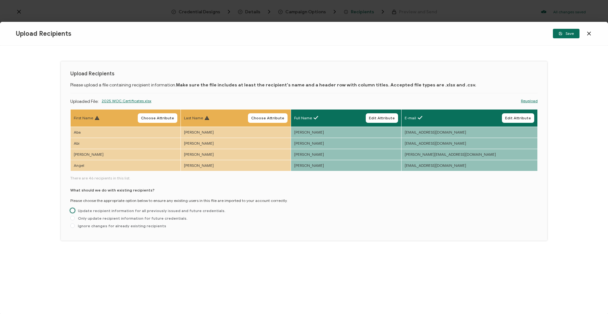
click at [112, 210] on span "Update recipient information for all previously issued and future credentials." at bounding box center [150, 210] width 151 height 5
click at [75, 210] on input "Update recipient information for all previously issued and future credentials." at bounding box center [72, 210] width 4 height 5
radio input "true"
click at [565, 36] on button "Save" at bounding box center [566, 34] width 27 height 10
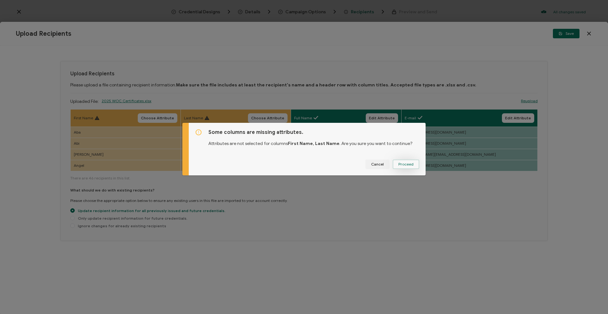
click at [408, 165] on span "Proceed" at bounding box center [405, 164] width 15 height 4
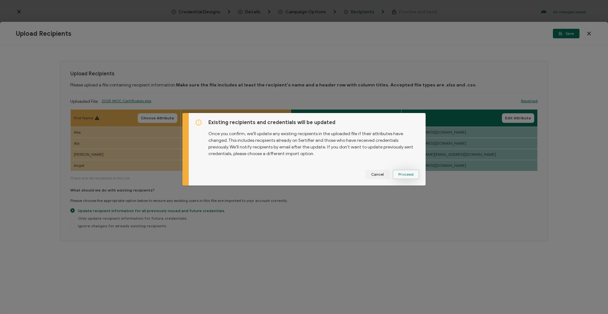
click at [411, 171] on button "Proceed" at bounding box center [406, 175] width 27 height 10
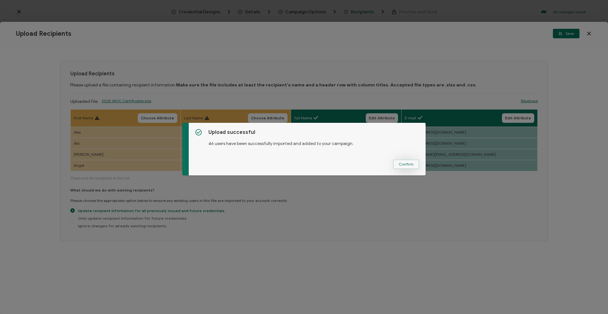
click at [399, 163] on span "Confirm" at bounding box center [406, 164] width 15 height 4
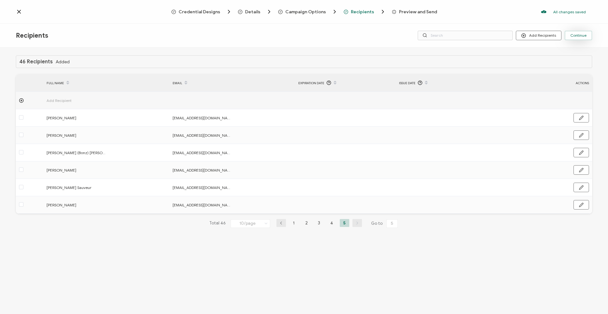
click at [579, 38] on button "Continue" at bounding box center [579, 36] width 28 height 10
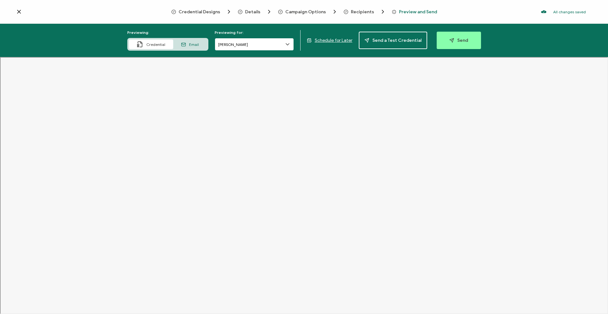
click at [239, 47] on input "[PERSON_NAME]" at bounding box center [254, 44] width 79 height 13
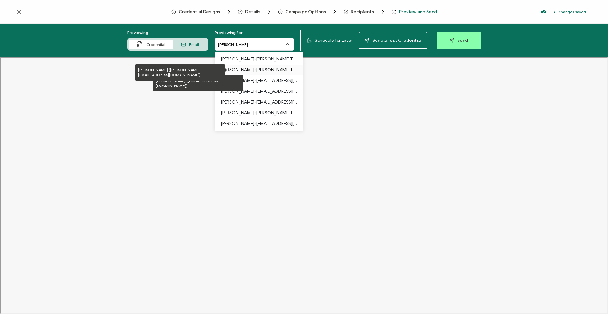
click at [261, 67] on p "[PERSON_NAME] ([PERSON_NAME][EMAIL_ADDRESS][DOMAIN_NAME])" at bounding box center [259, 70] width 76 height 11
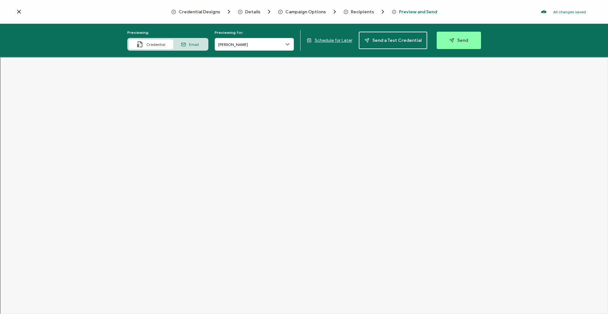
click at [197, 46] on span "Email" at bounding box center [194, 44] width 10 height 5
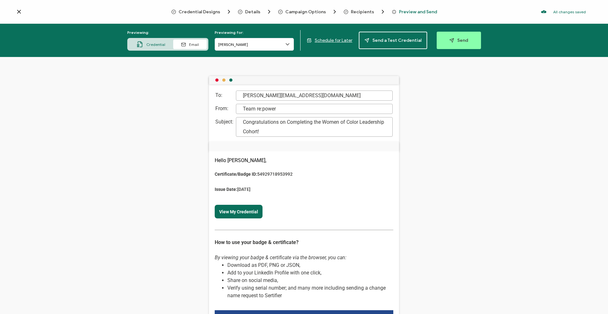
click at [335, 41] on span "Schedule for Later" at bounding box center [334, 40] width 38 height 5
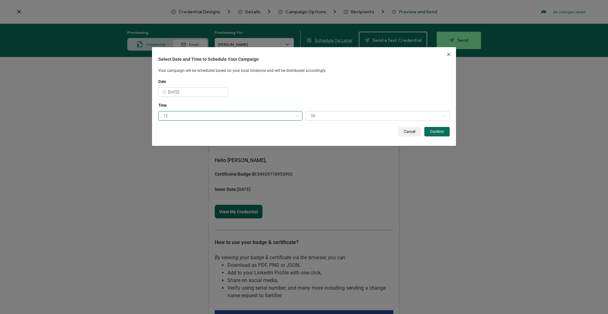
click at [204, 114] on input "12" at bounding box center [230, 116] width 144 height 10
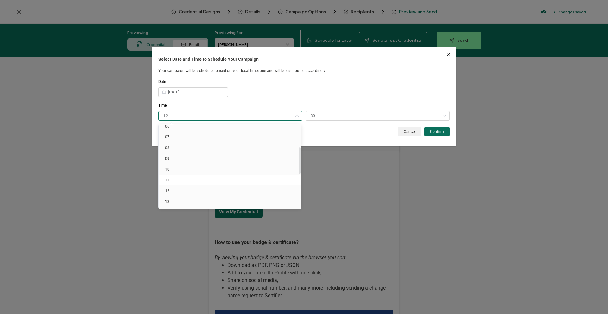
scroll to position [80, 0]
click at [188, 189] on li "13" at bounding box center [231, 191] width 145 height 11
type input "13"
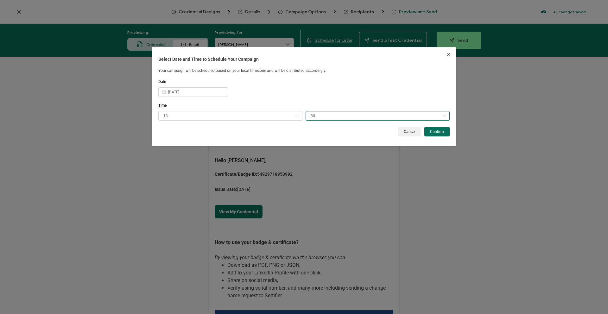
click at [325, 111] on input "30" at bounding box center [378, 116] width 144 height 10
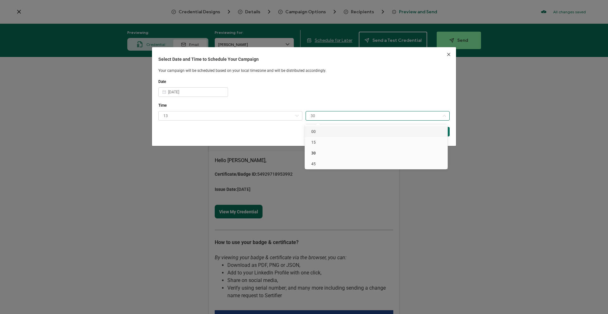
click at [331, 129] on li "00" at bounding box center [377, 131] width 145 height 11
type input "00"
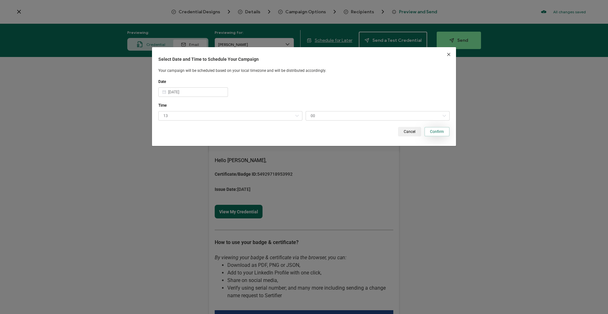
click at [440, 133] on span "Confirm" at bounding box center [437, 132] width 14 height 4
